Goal: Task Accomplishment & Management: Use online tool/utility

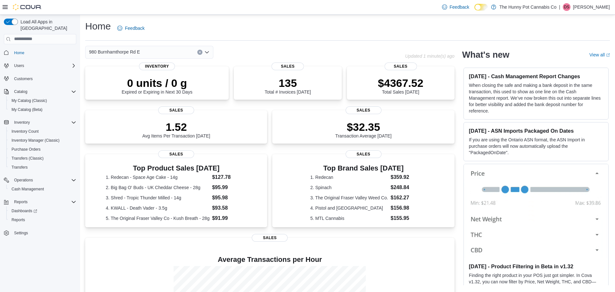
click at [198, 51] on icon "Clear input" at bounding box center [199, 52] width 3 height 3
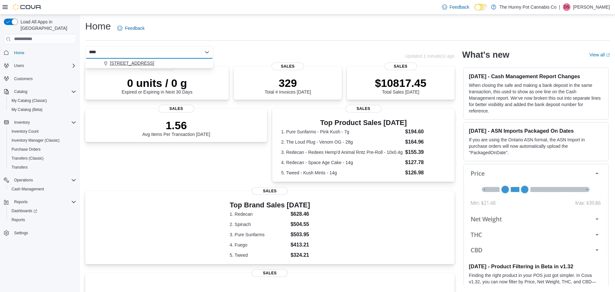
type input "****"
click at [146, 65] on span "[STREET_ADDRESS]" at bounding box center [132, 63] width 44 height 6
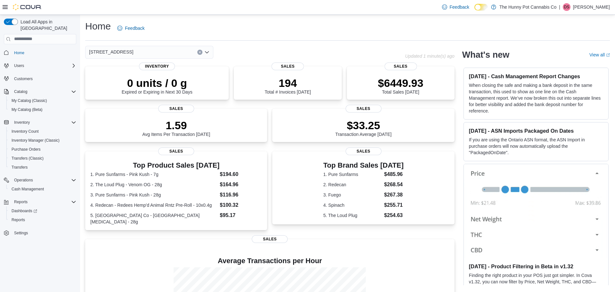
click at [198, 51] on button "Clear input" at bounding box center [199, 52] width 5 height 5
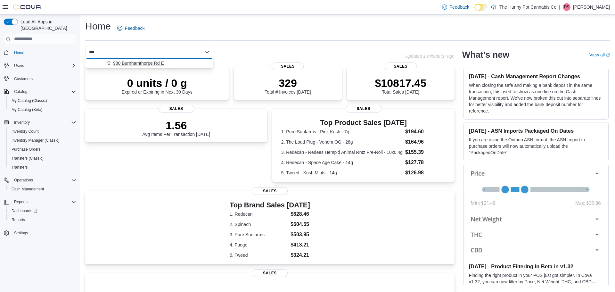
type input "***"
click at [165, 61] on div "980 Burnhamthorpe Rd E" at bounding box center [153, 63] width 113 height 6
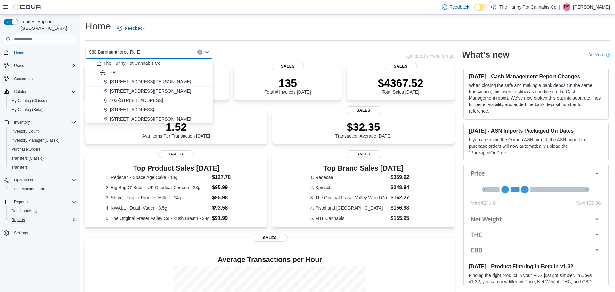
click at [12, 217] on span "Reports" at bounding box center [18, 219] width 13 height 5
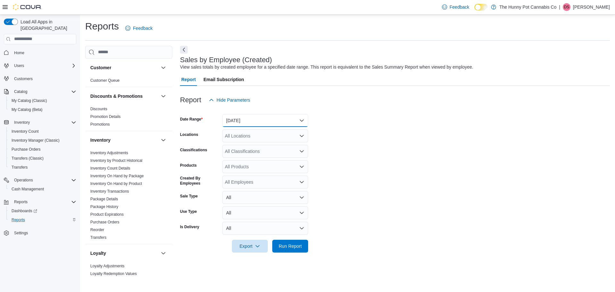
click at [264, 119] on button "[DATE]" at bounding box center [265, 120] width 86 height 13
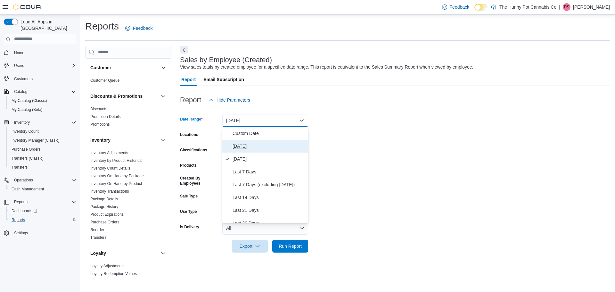
click at [248, 141] on button "[DATE]" at bounding box center [265, 146] width 86 height 13
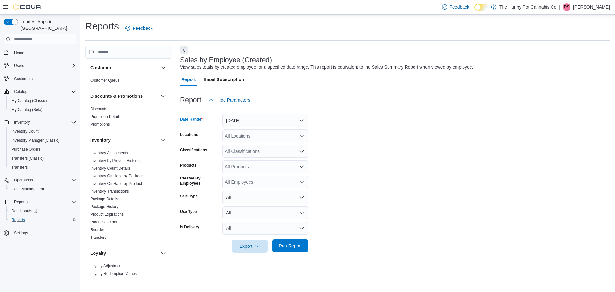
click at [296, 248] on span "Run Report" at bounding box center [290, 245] width 23 height 6
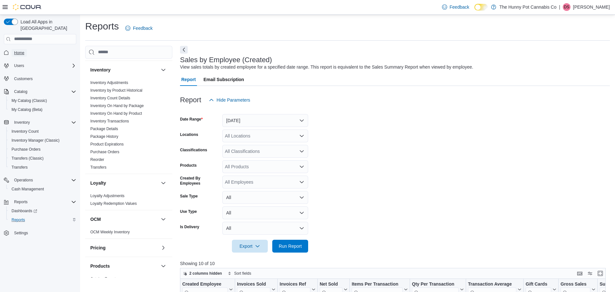
click at [23, 50] on span "Home" at bounding box center [19, 52] width 10 height 5
